Goal: Communication & Community: Ask a question

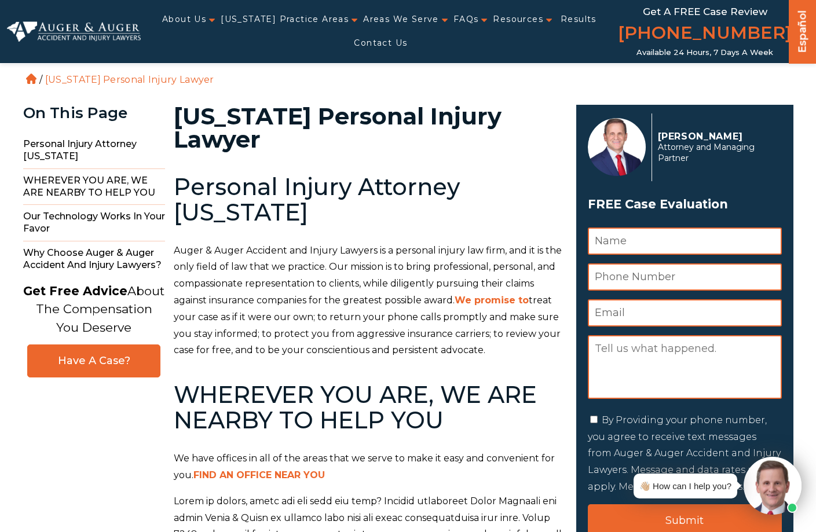
type input "[PERSON_NAME]"
type input "7024880208"
type input "[EMAIL_ADDRESS][DOMAIN_NAME]"
drag, startPoint x: 612, startPoint y: 368, endPoint x: 619, endPoint y: 365, distance: 8.1
click at [612, 368] on textarea "Message" at bounding box center [685, 367] width 194 height 64
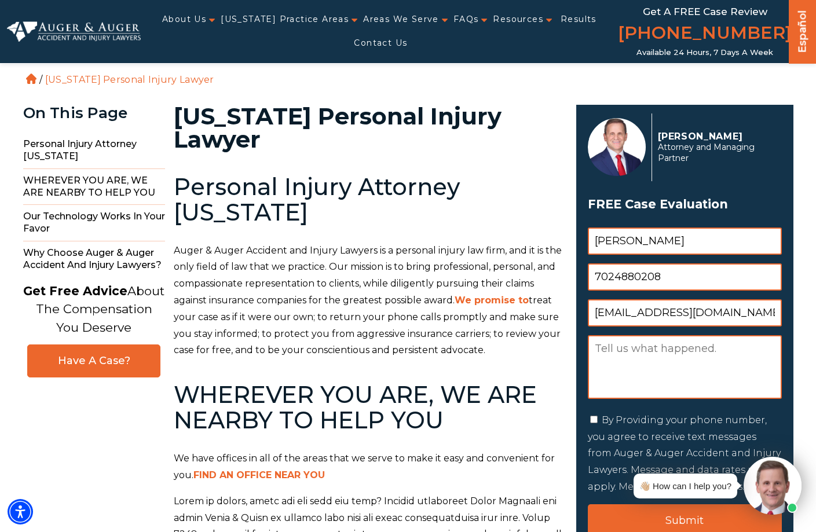
paste textarea "I am the Regional Director for Pro-Unions Web. We are in need of a Personal Inj…"
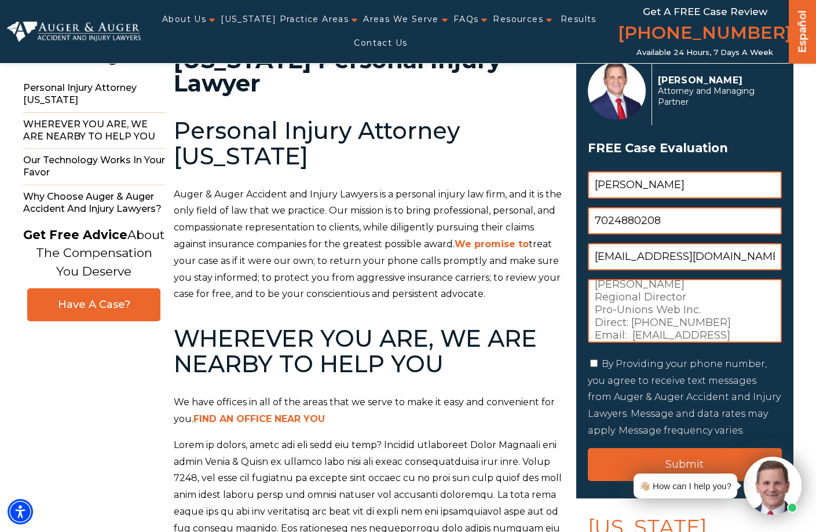
scroll to position [72, 0]
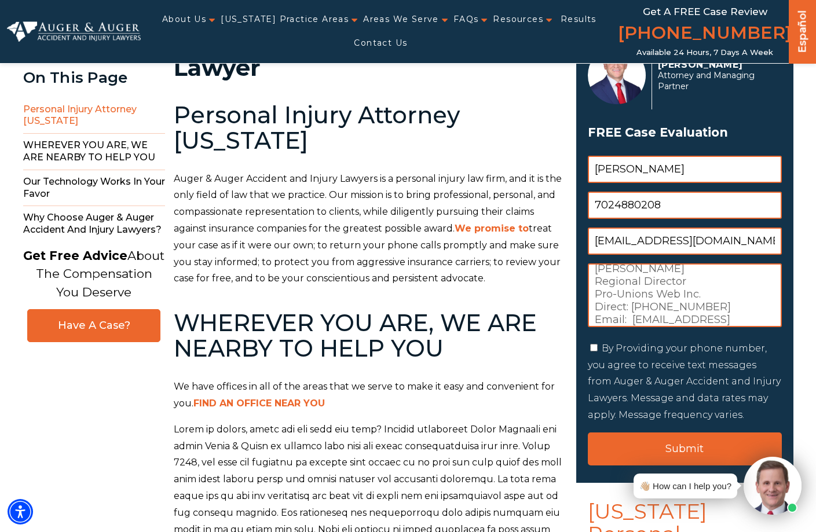
type textarea "I am the Regional Director for Pro-Unions Web. We are in need of a Personal Inj…"
click at [590, 347] on input "By Providing your phone number, you agree to receive text messages from Auger &…" at bounding box center [594, 348] width 8 height 8
checkbox input "true"
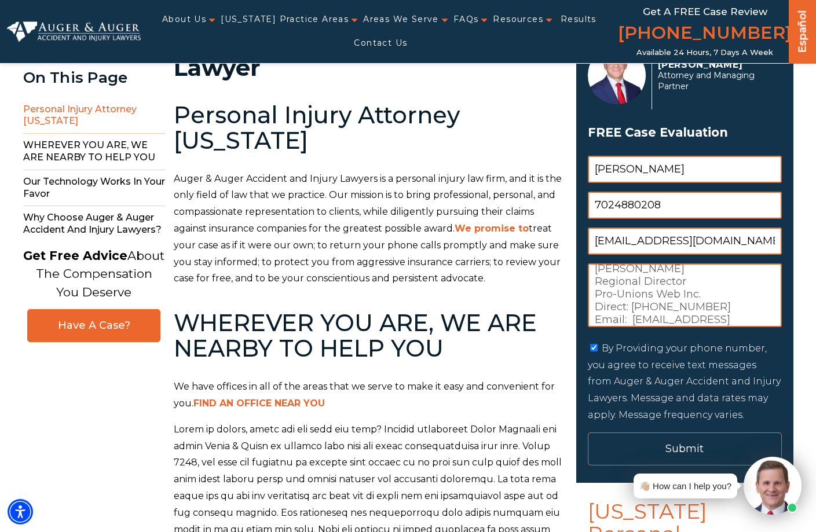
click at [648, 442] on input "Submit" at bounding box center [685, 449] width 194 height 33
